Goal: Information Seeking & Learning: Learn about a topic

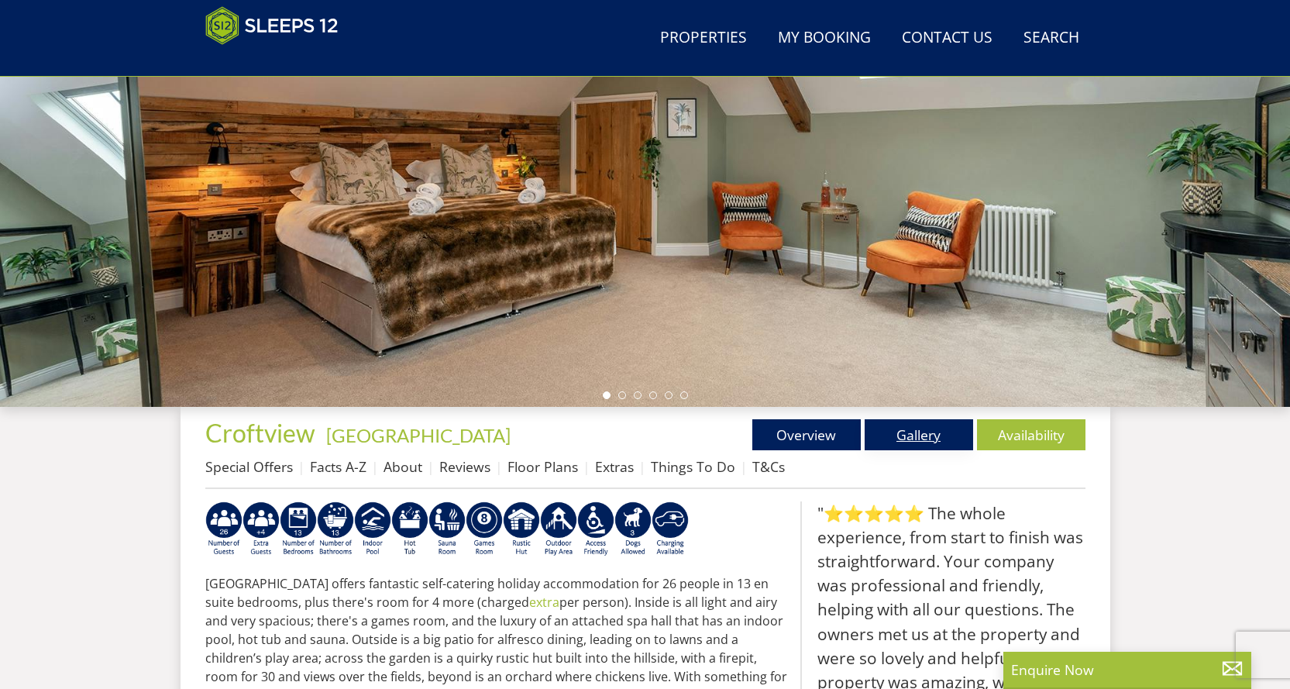
click at [902, 420] on link "Gallery" at bounding box center [918, 434] width 108 height 31
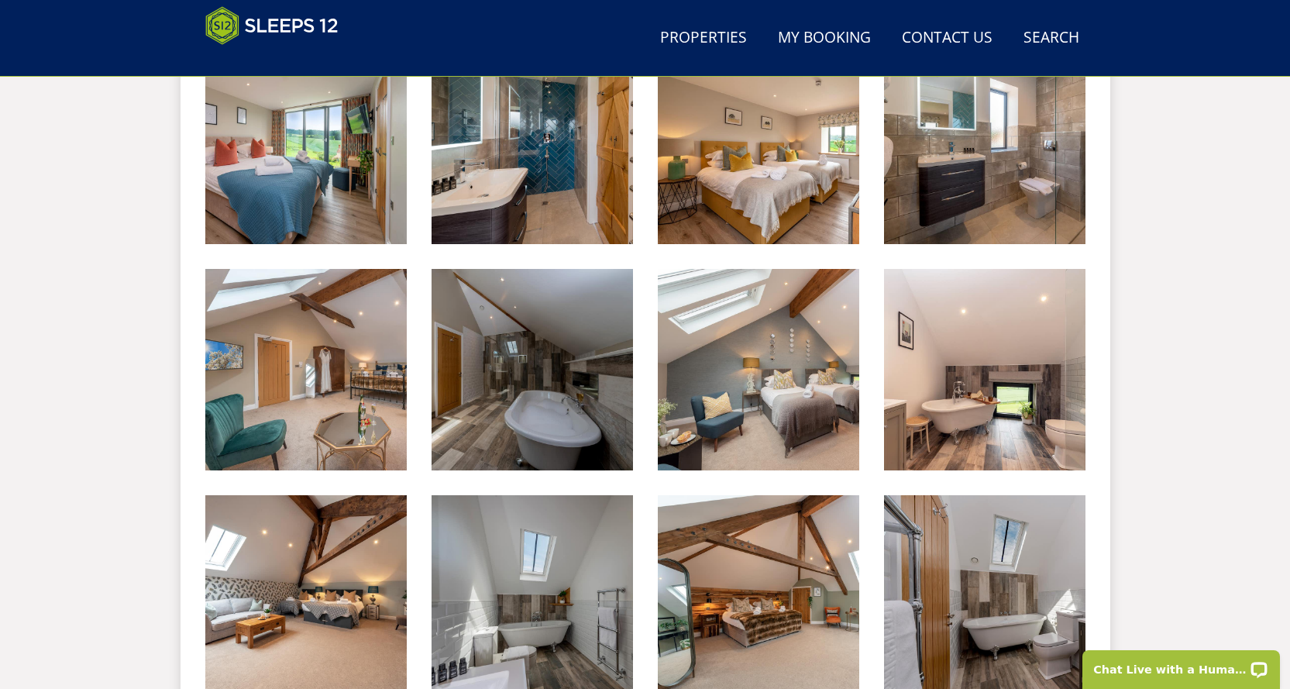
scroll to position [2744, 0]
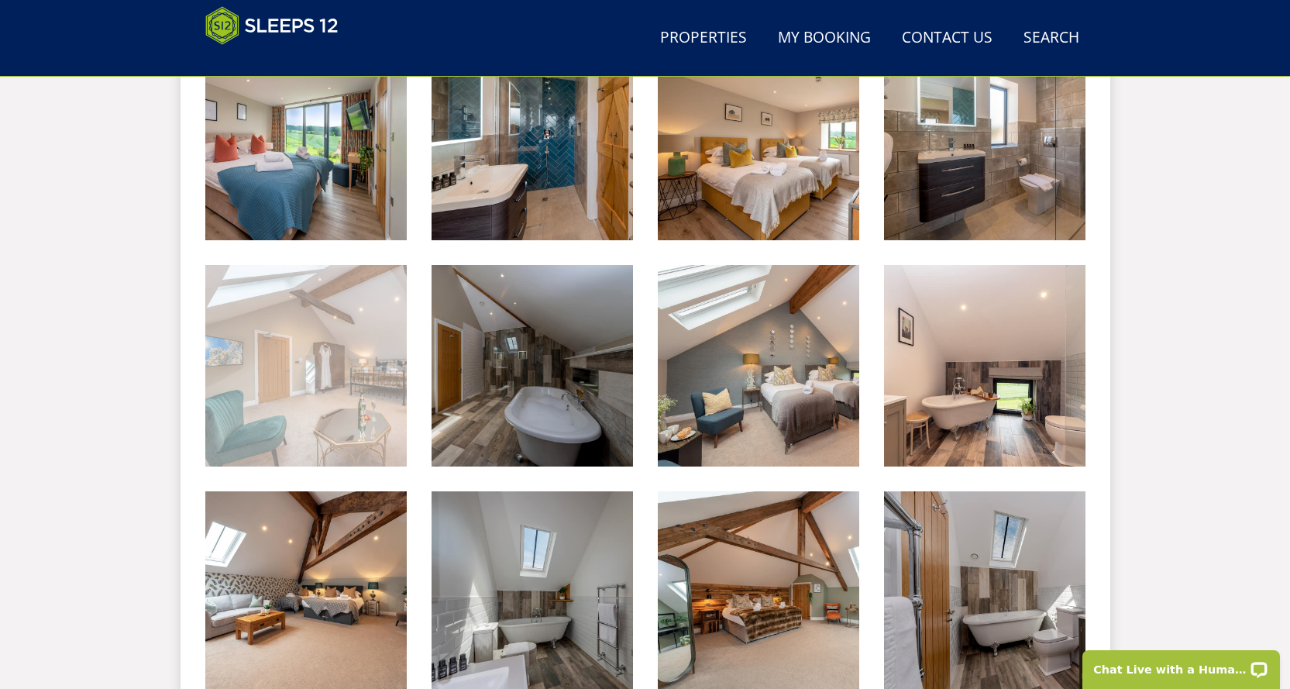
click at [332, 393] on img at bounding box center [305, 365] width 201 height 201
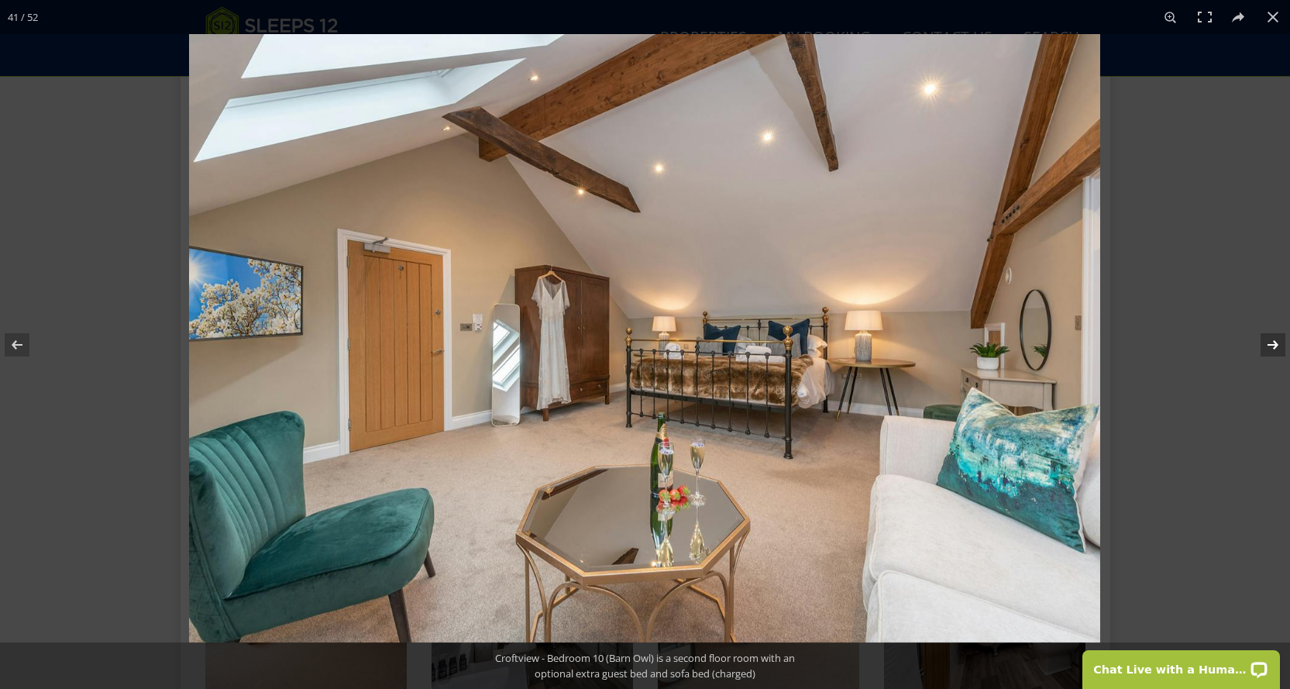
click at [1265, 335] on button at bounding box center [1262, 344] width 54 height 77
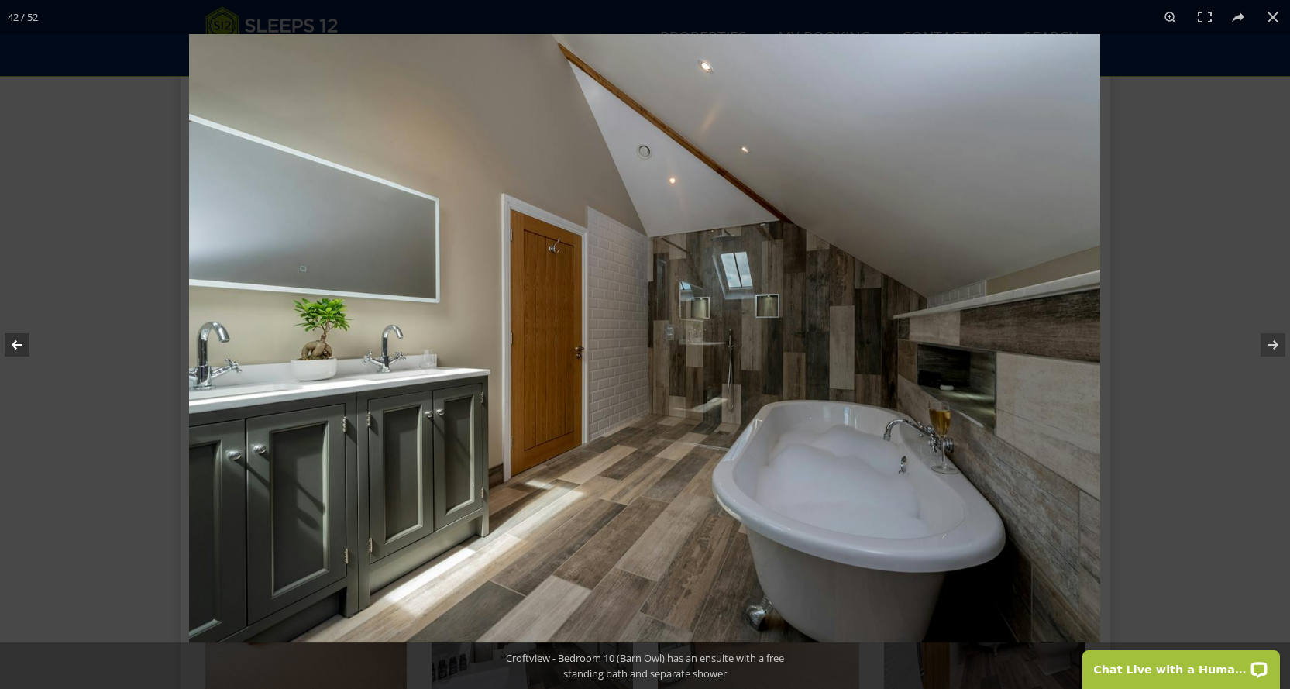
click at [24, 337] on button at bounding box center [27, 344] width 54 height 77
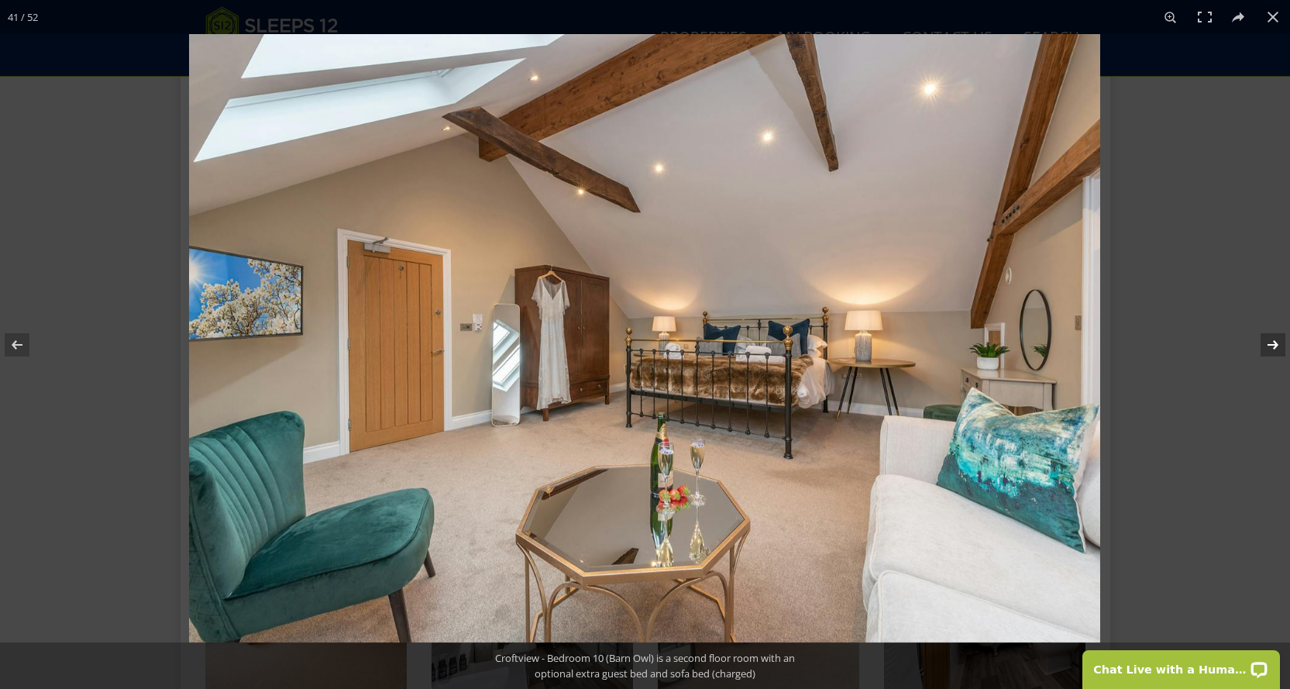
click at [1269, 338] on button at bounding box center [1262, 344] width 54 height 77
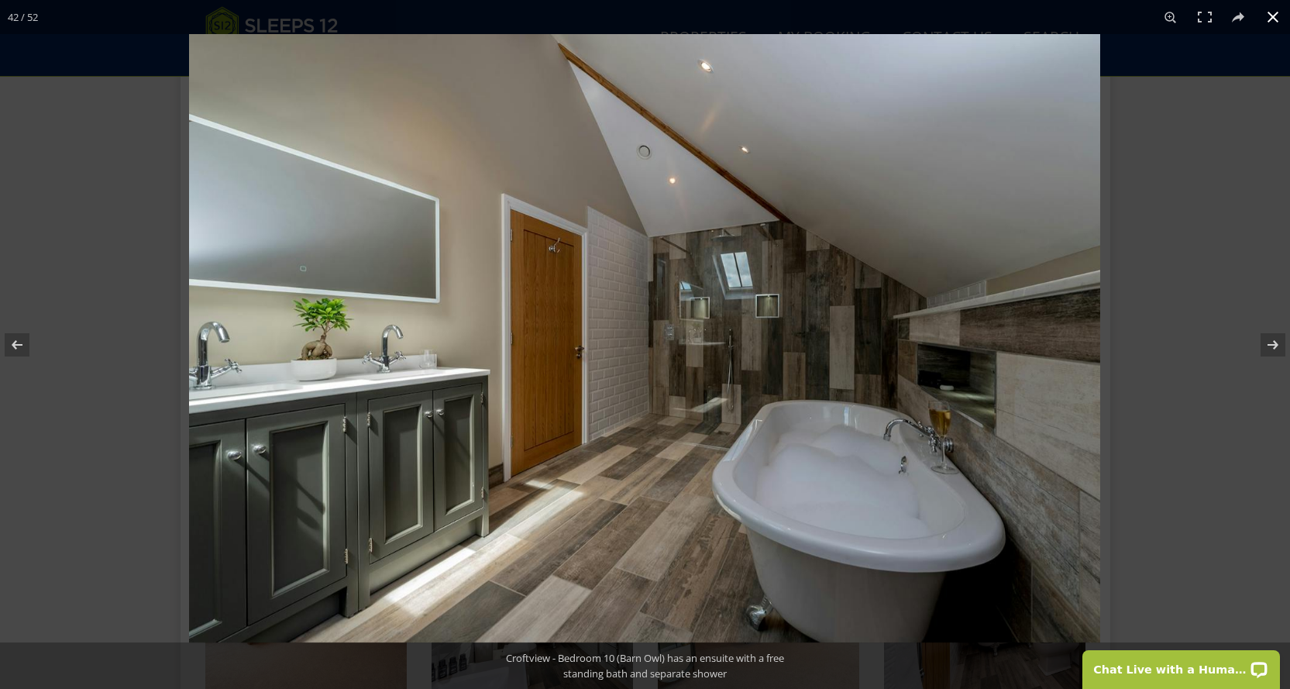
click at [1261, 19] on button at bounding box center [1273, 17] width 34 height 34
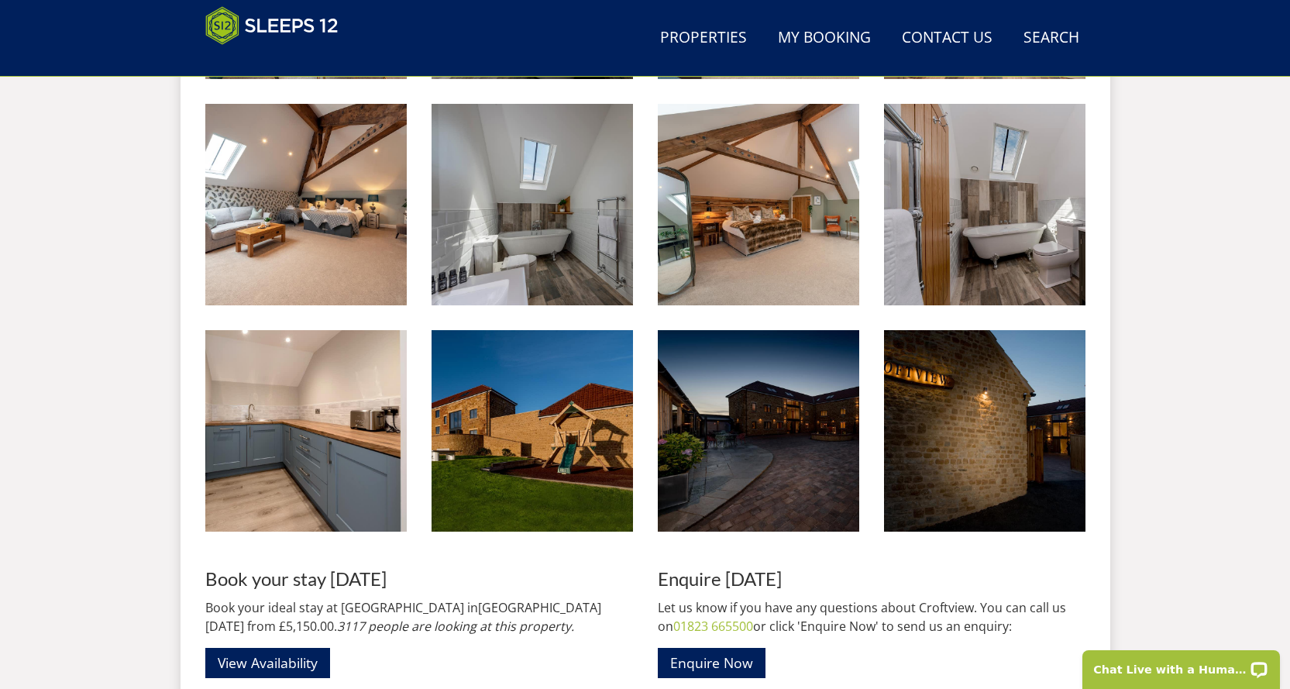
scroll to position [3054, 0]
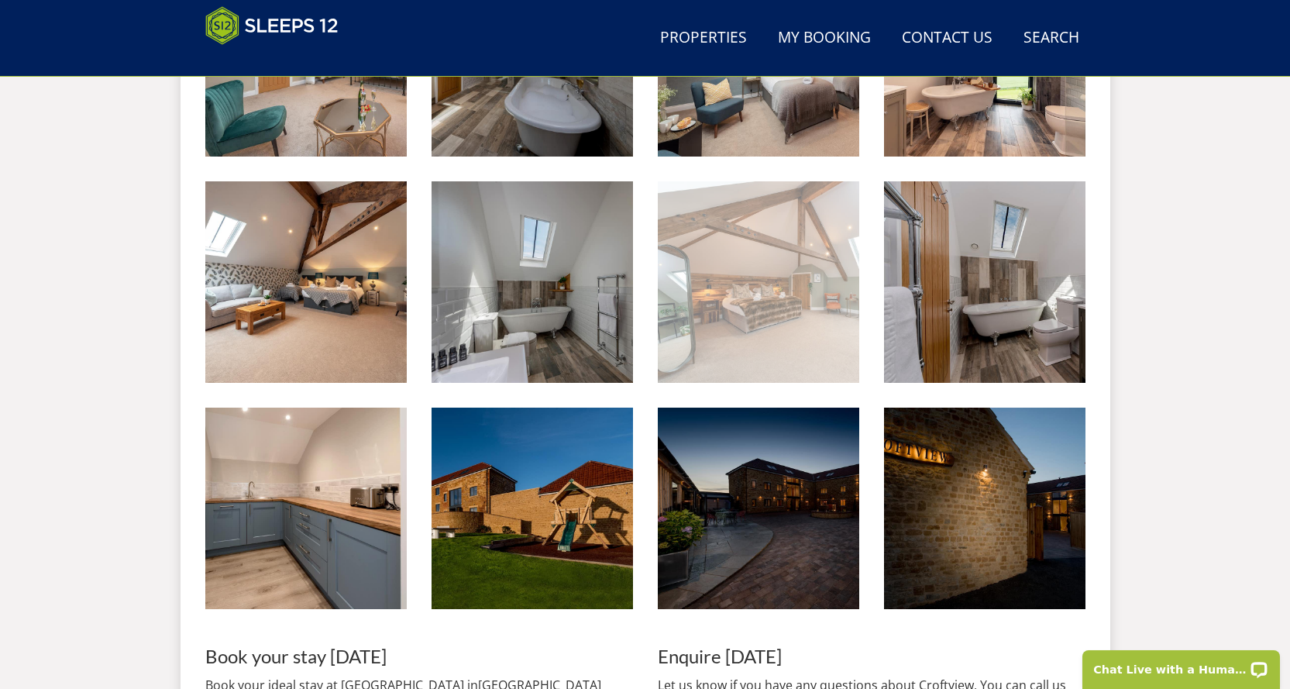
click at [799, 350] on img at bounding box center [758, 281] width 201 height 201
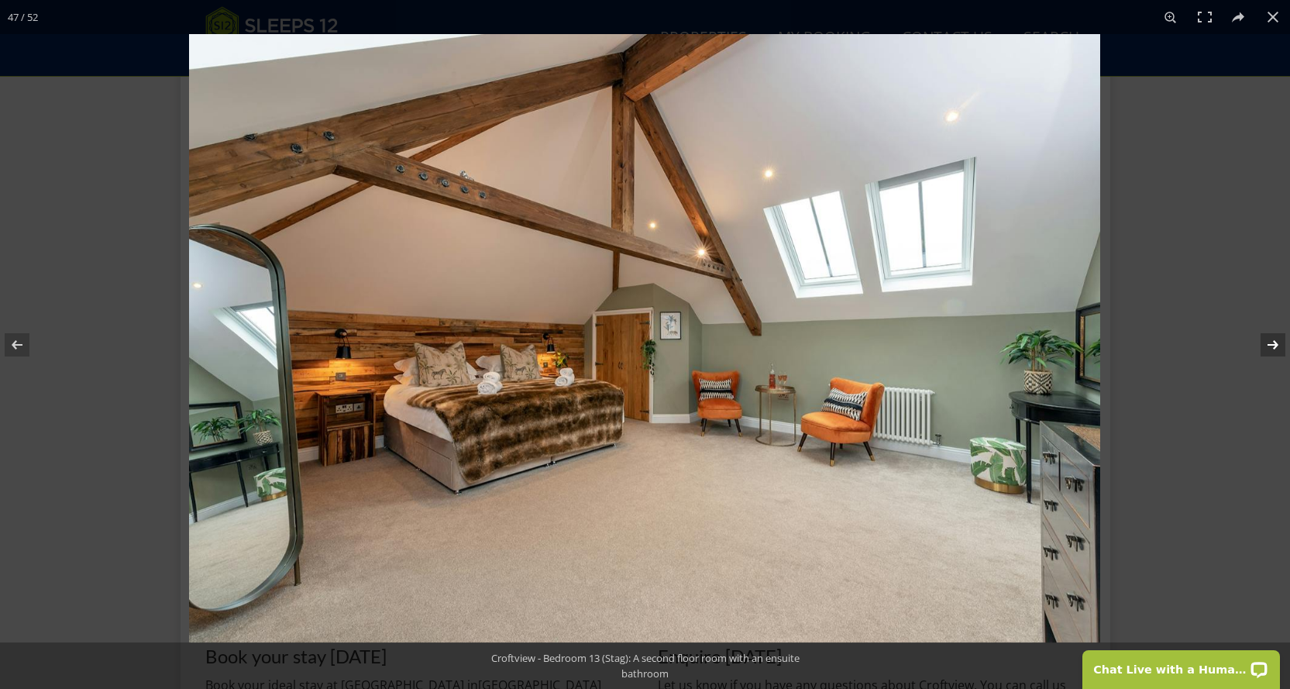
click at [1266, 335] on button at bounding box center [1262, 344] width 54 height 77
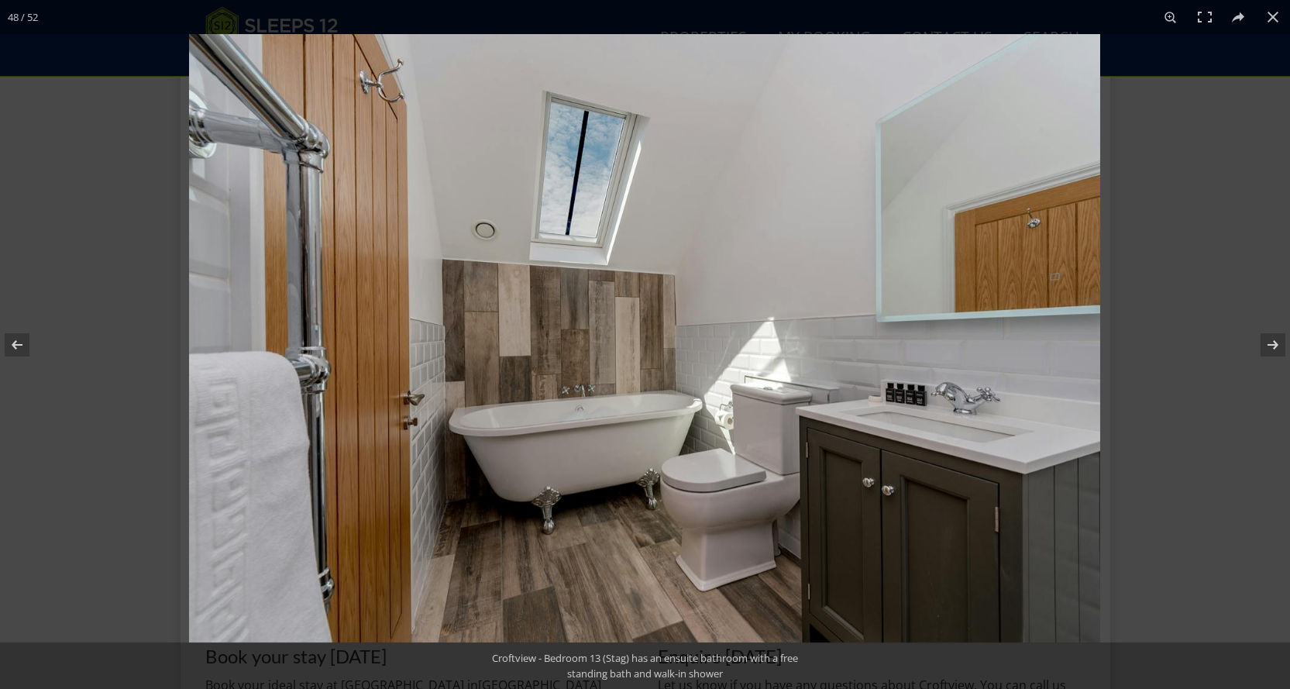
click at [874, 174] on img at bounding box center [644, 338] width 911 height 608
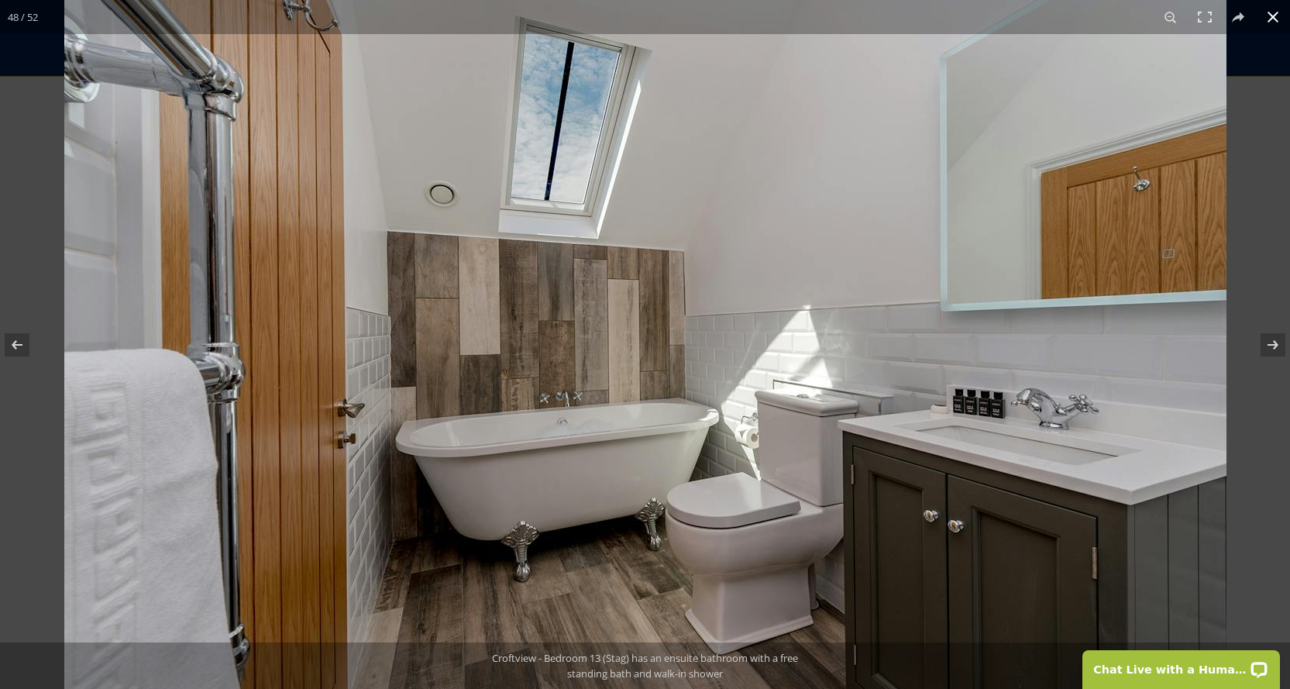
click at [1283, 12] on button at bounding box center [1273, 17] width 34 height 34
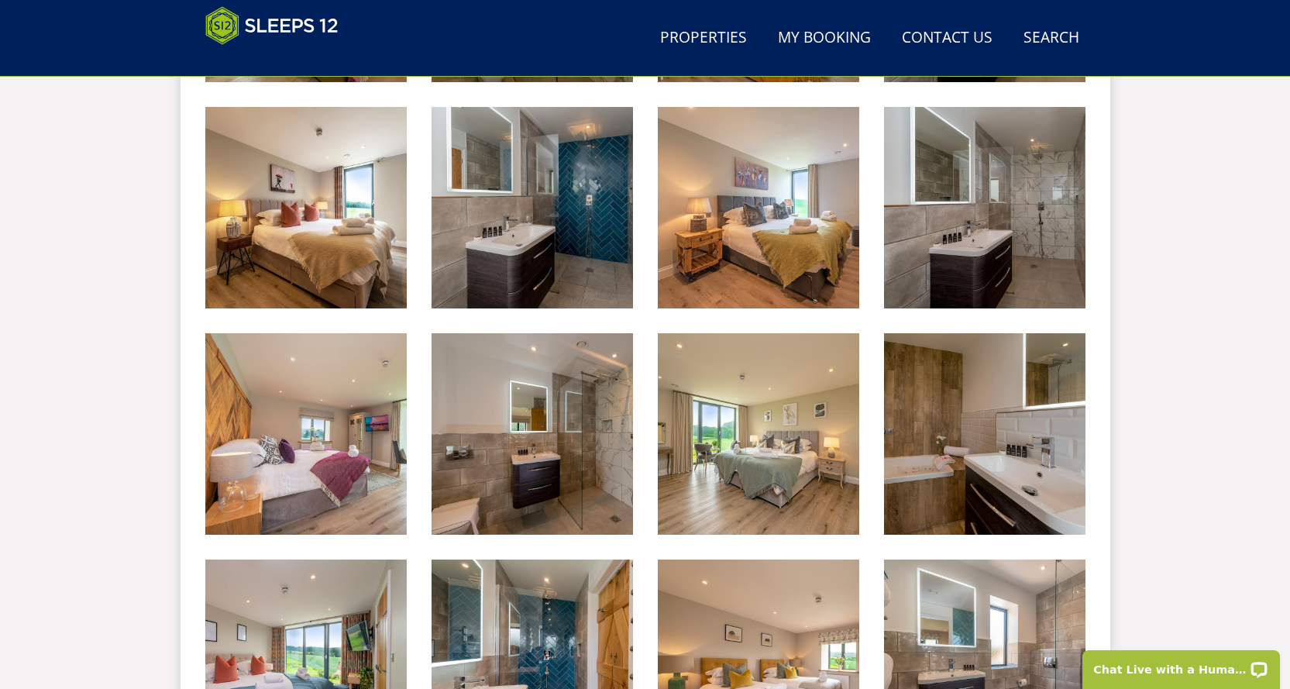
scroll to position [2202, 0]
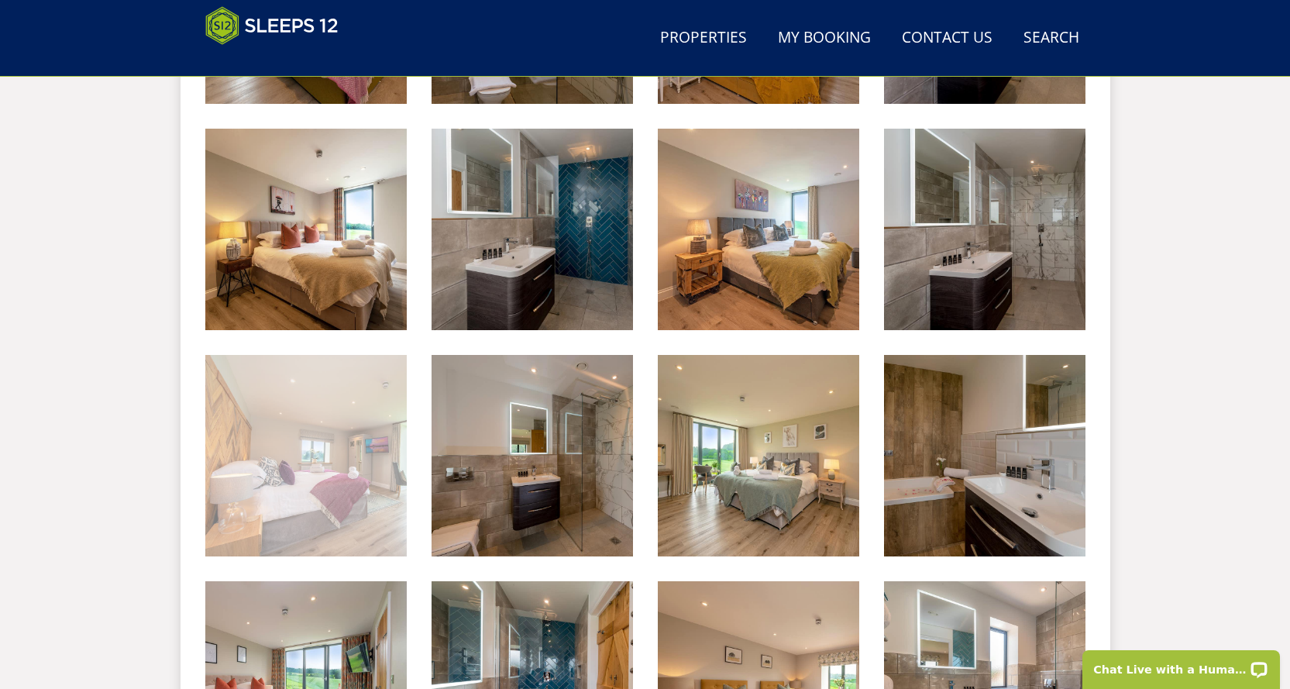
click at [371, 441] on img at bounding box center [305, 455] width 201 height 201
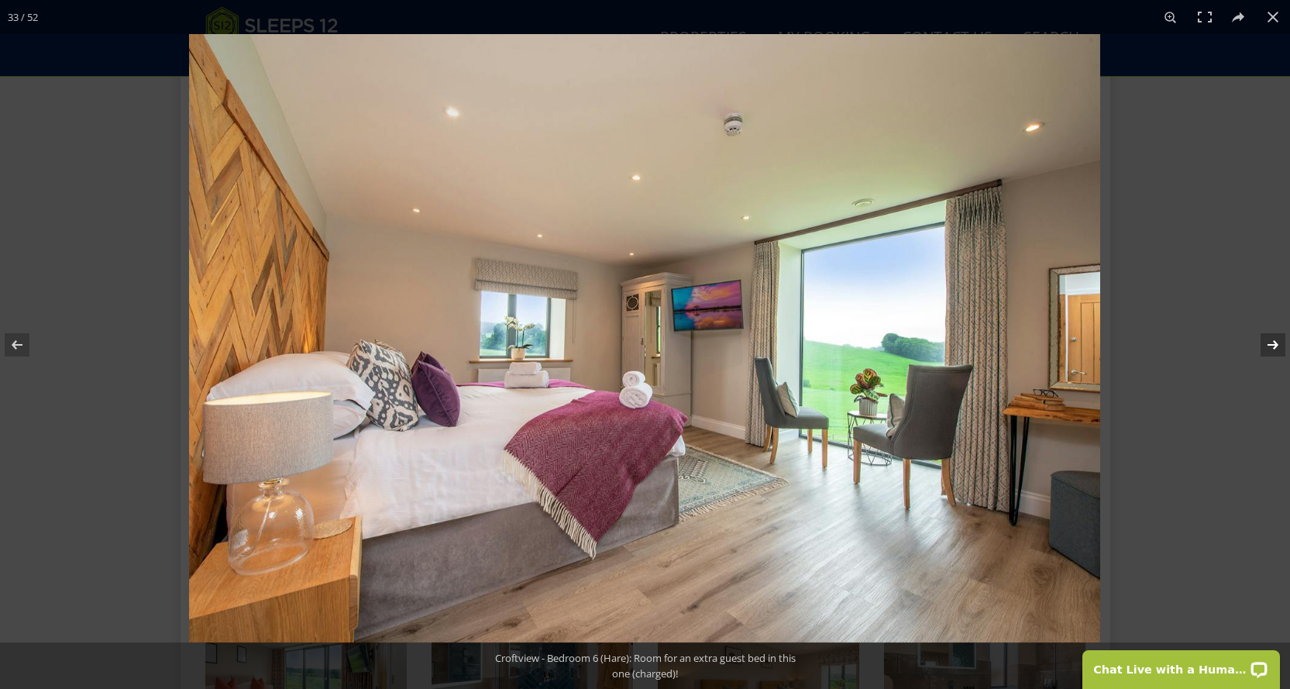
click at [1287, 346] on button at bounding box center [1262, 344] width 54 height 77
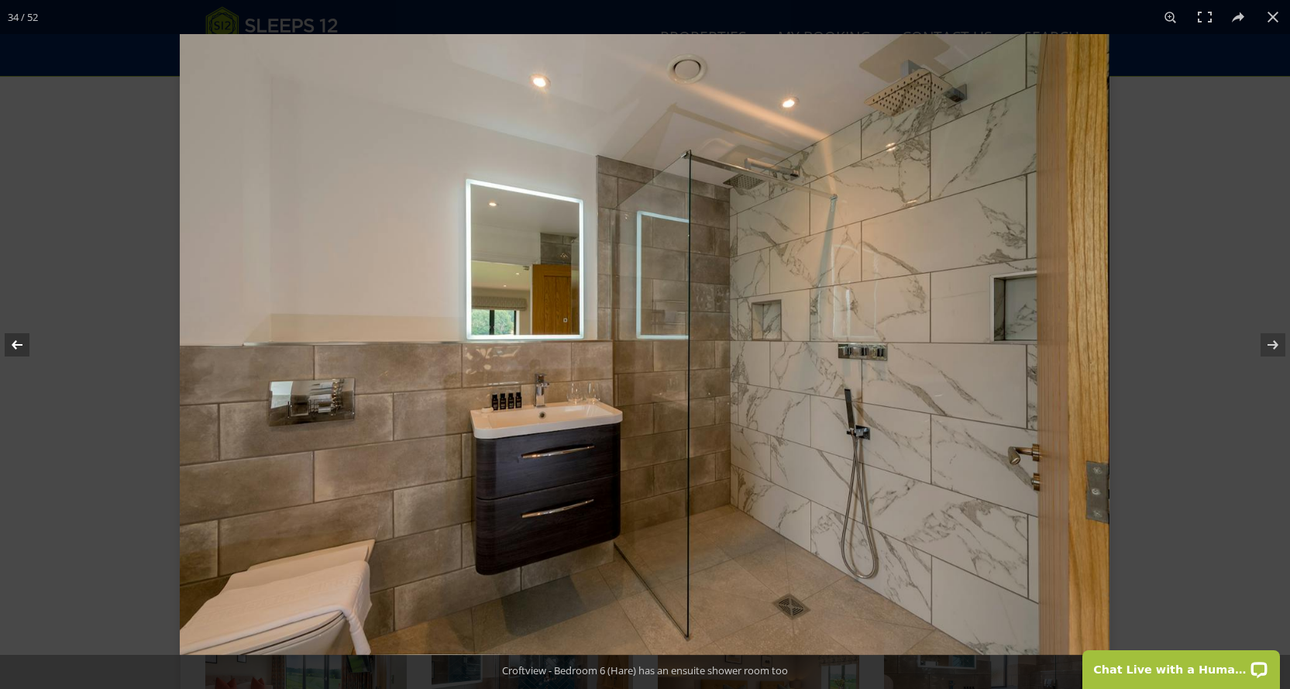
click at [22, 342] on button at bounding box center [27, 344] width 54 height 77
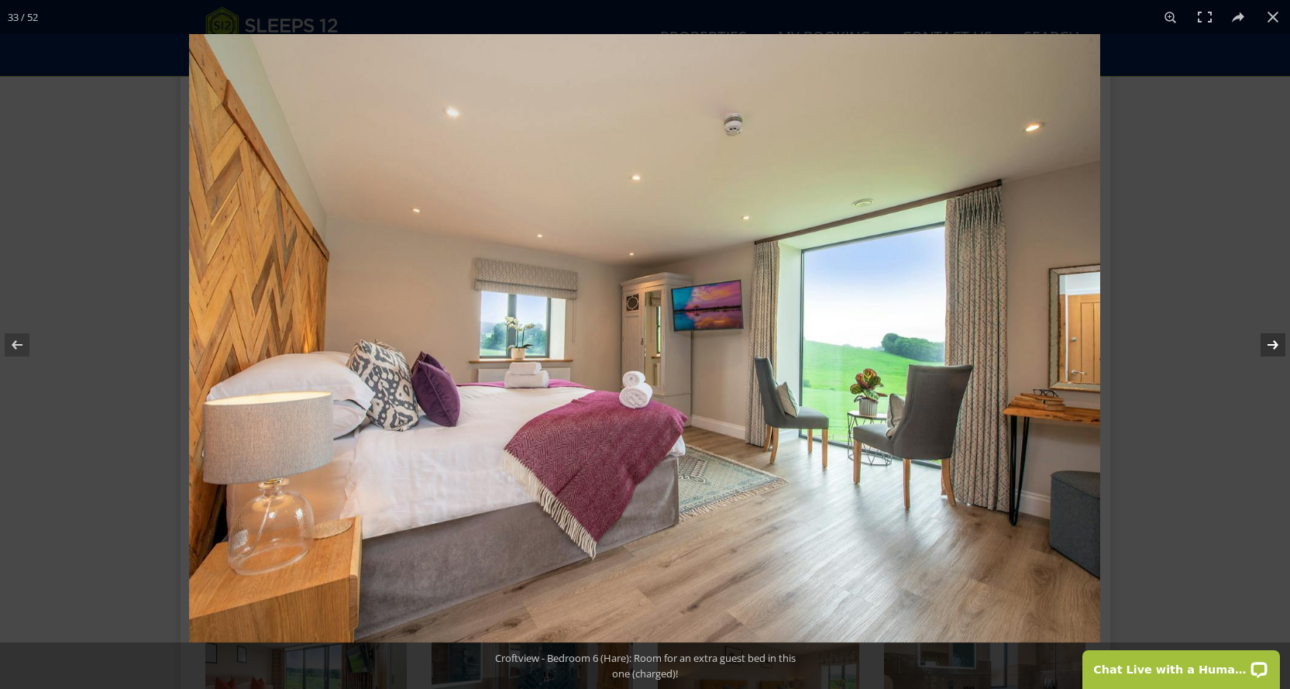
click at [1285, 345] on button at bounding box center [1262, 344] width 54 height 77
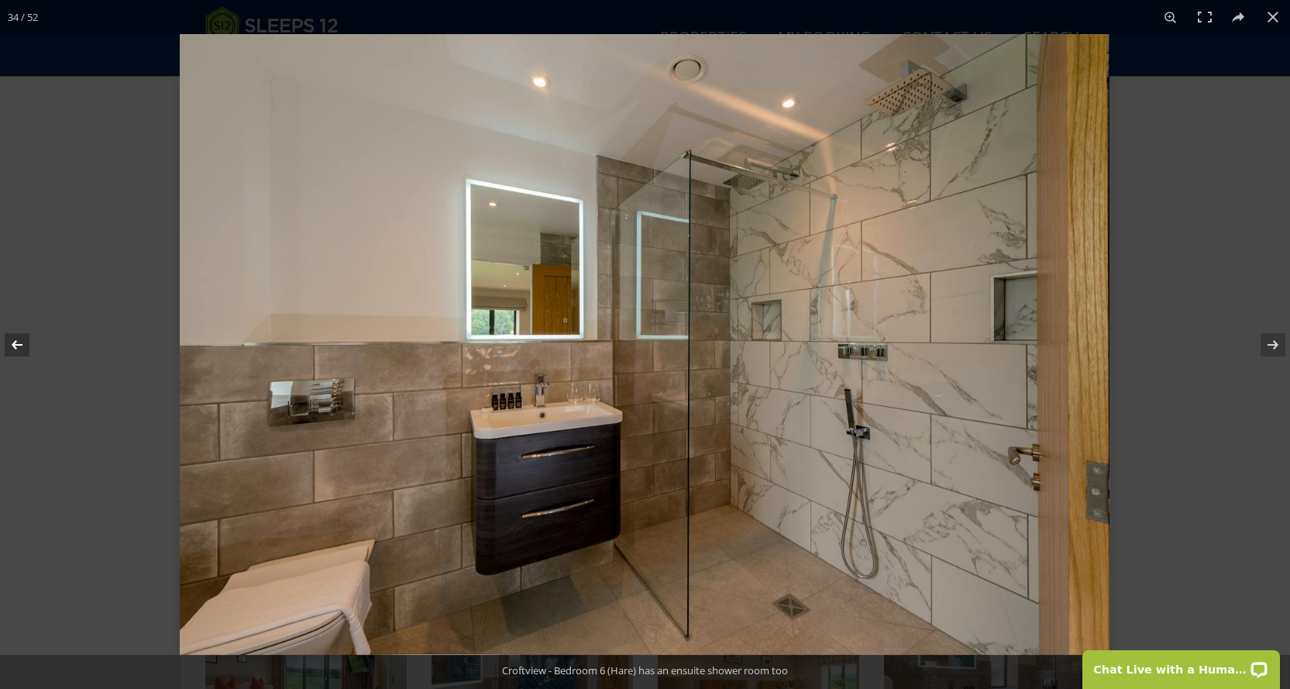
click at [15, 343] on button at bounding box center [27, 344] width 54 height 77
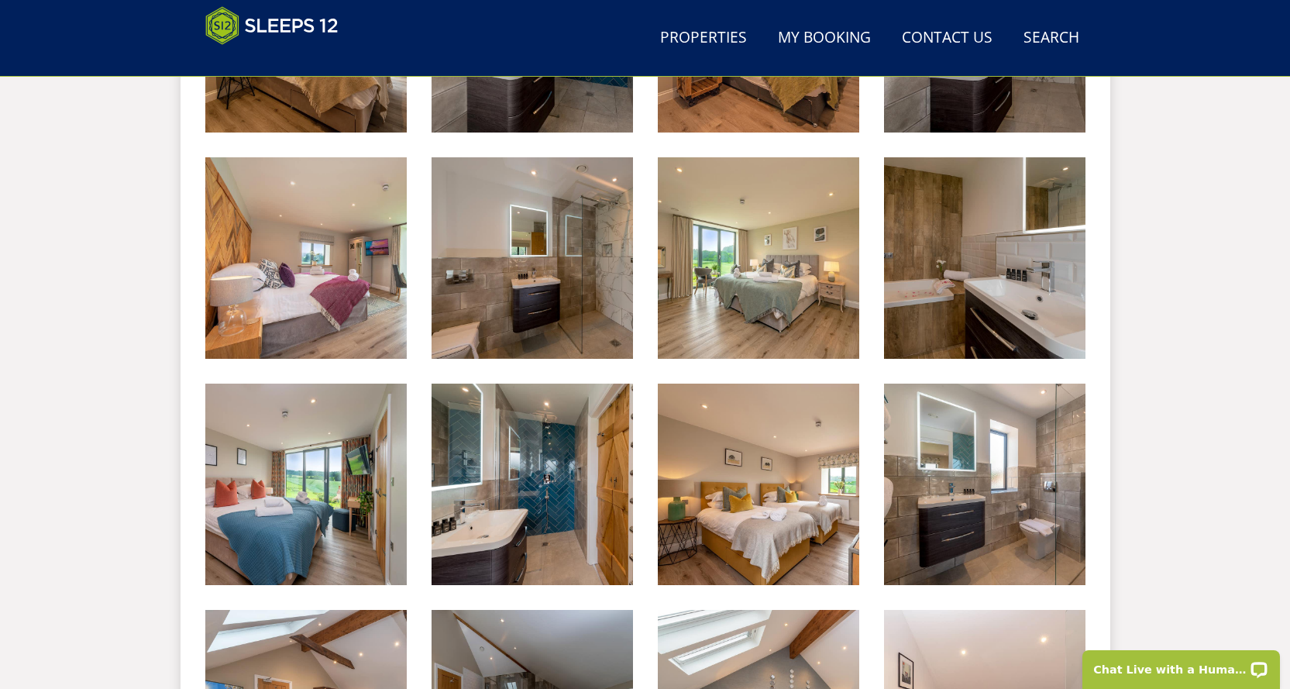
scroll to position [2434, 0]
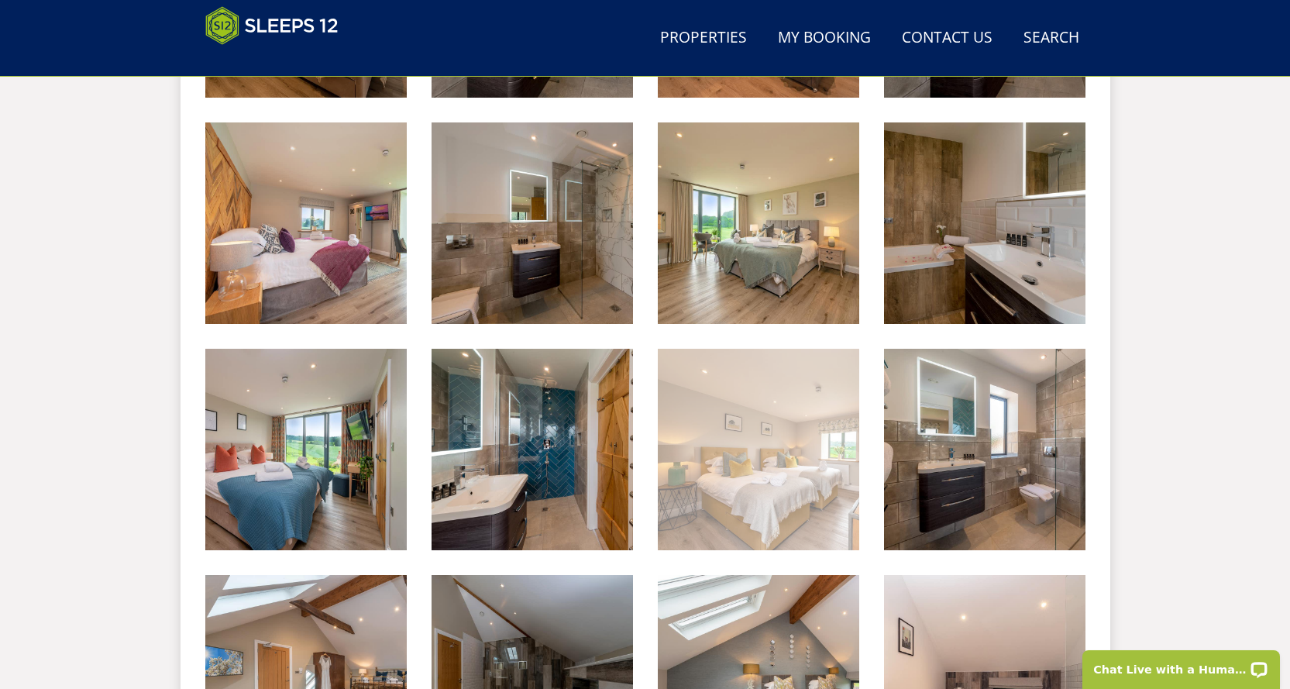
click at [819, 445] on img at bounding box center [758, 449] width 201 height 201
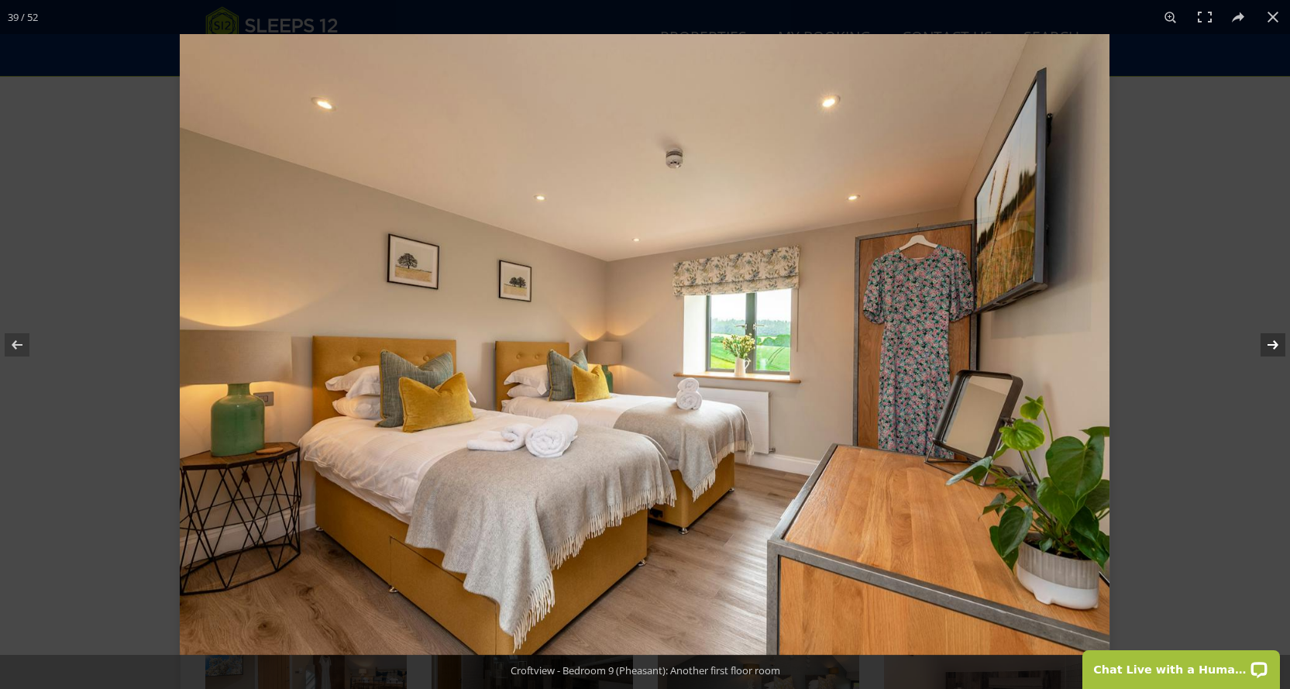
click at [1276, 341] on button at bounding box center [1262, 344] width 54 height 77
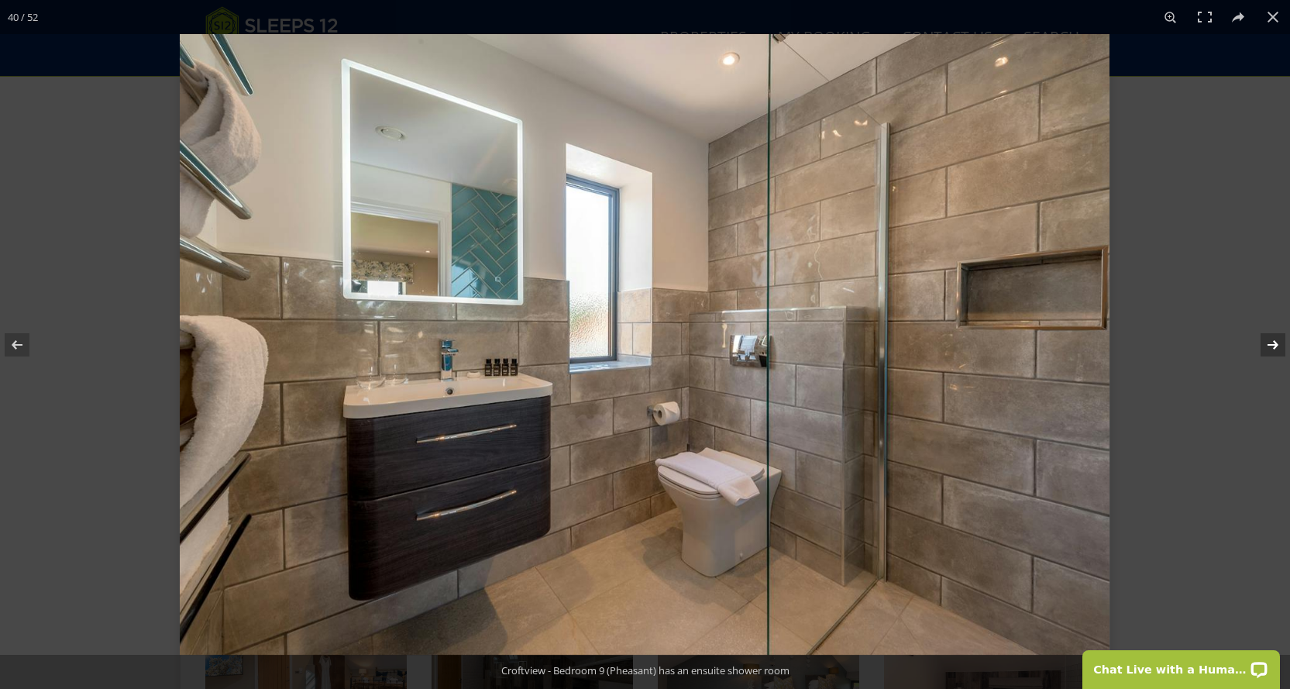
click at [1276, 341] on button at bounding box center [1262, 344] width 54 height 77
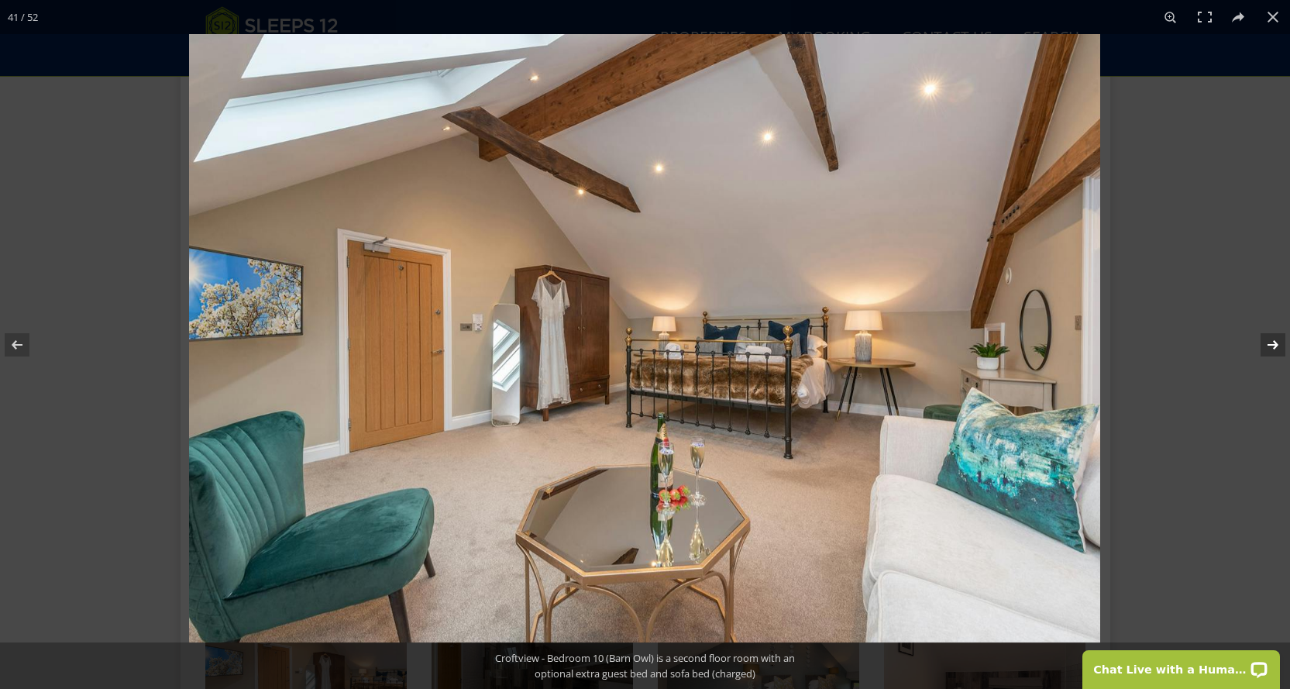
click at [1276, 341] on button at bounding box center [1262, 344] width 54 height 77
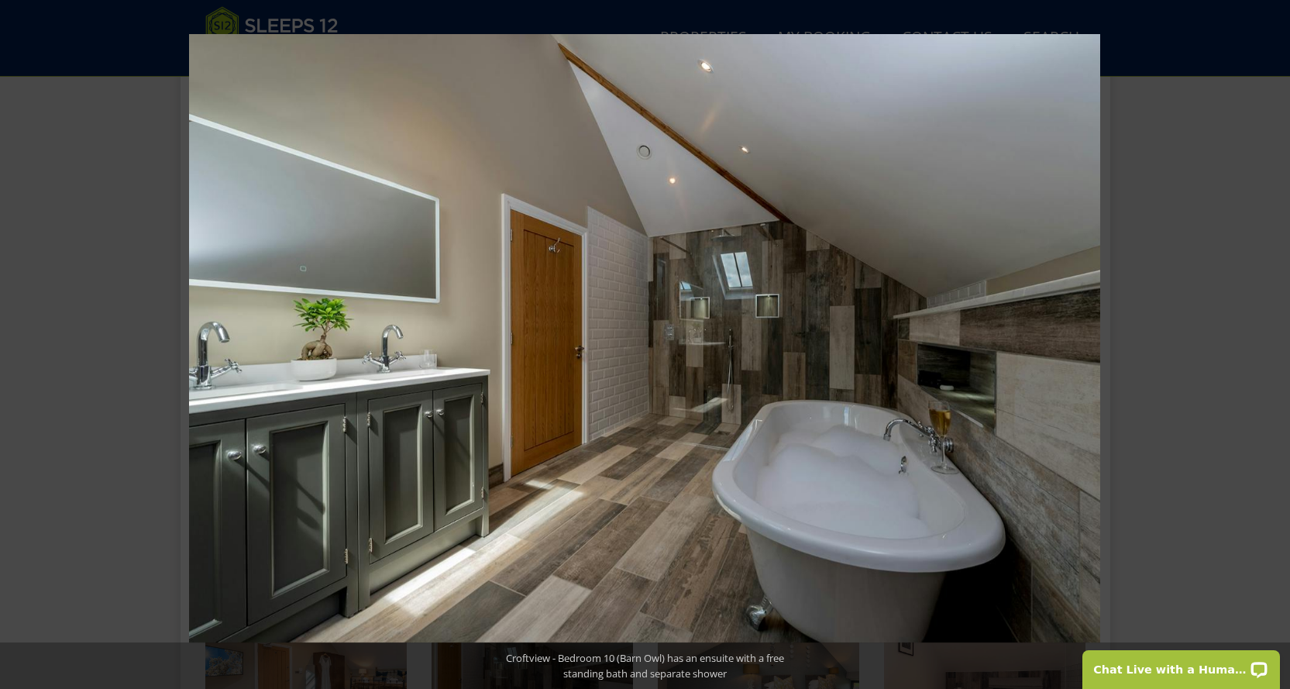
click at [1276, 341] on button at bounding box center [1262, 344] width 54 height 77
